Goal: Information Seeking & Learning: Understand process/instructions

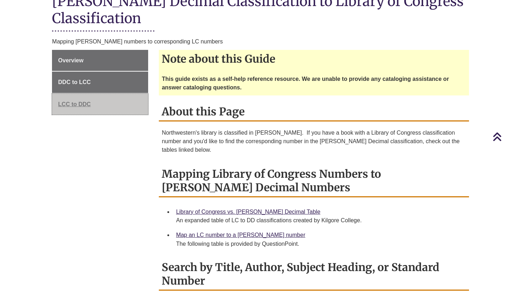
scroll to position [226, 0]
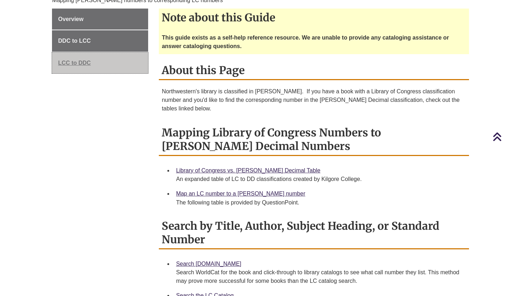
click at [78, 60] on span "LCC to DDC" at bounding box center [74, 63] width 33 height 6
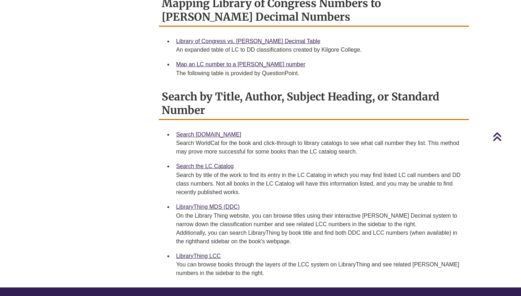
scroll to position [356, 0]
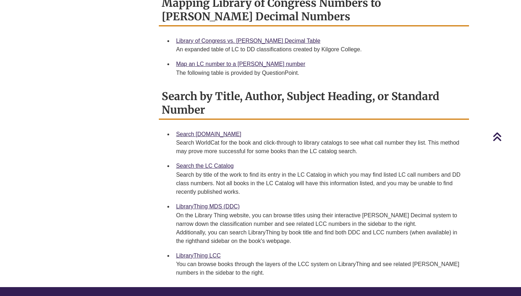
click at [197, 203] on link "LibraryThing MDS (DDC)" at bounding box center [208, 206] width 64 height 6
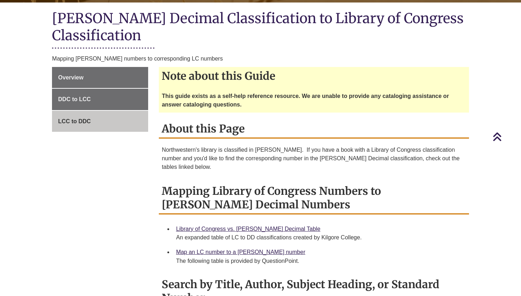
scroll to position [166, 0]
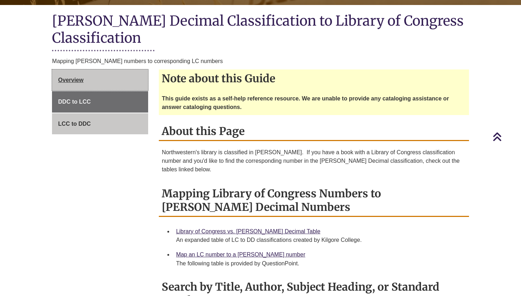
click at [63, 76] on link "Overview" at bounding box center [100, 79] width 96 height 21
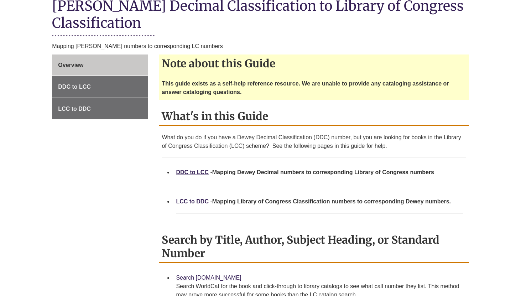
scroll to position [284, 0]
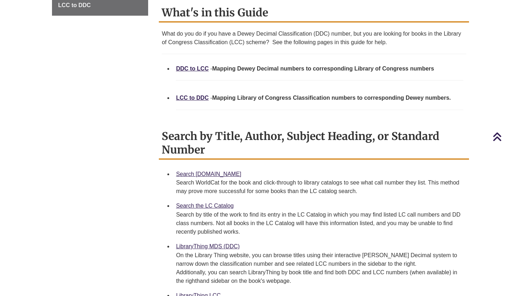
click at [202, 95] on link "LCC to DDC" at bounding box center [192, 98] width 33 height 6
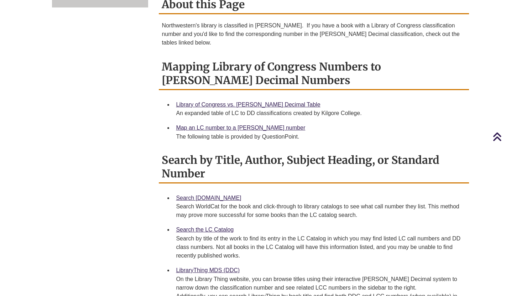
scroll to position [328, 0]
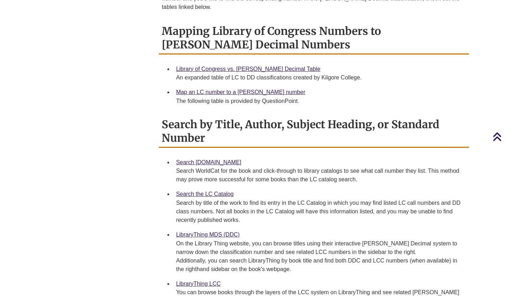
click at [218, 89] on link "Map an LC number to a [PERSON_NAME] number" at bounding box center [240, 92] width 129 height 6
